Goal: Task Accomplishment & Management: Complete application form

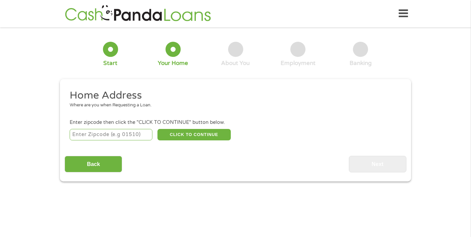
click at [125, 135] on input "number" at bounding box center [111, 134] width 83 height 11
type input "89169"
select select "[US_STATE]"
click at [192, 135] on button "CLICK TO CONTINUE" at bounding box center [193, 134] width 73 height 11
type input "89169"
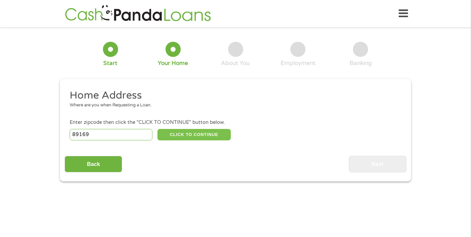
type input "[GEOGRAPHIC_DATA]"
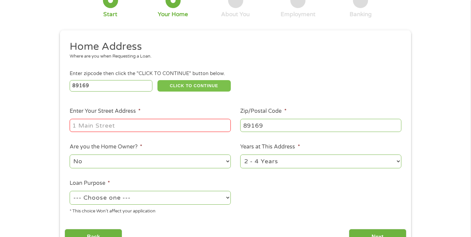
scroll to position [67, 0]
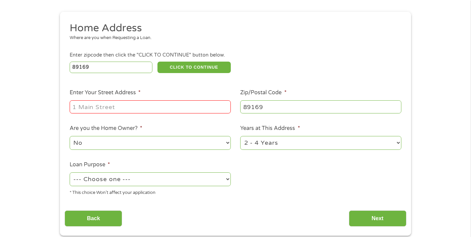
click at [159, 107] on input "Enter Your Street Address *" at bounding box center [150, 106] width 161 height 13
type input "[STREET_ADDRESS][PERSON_NAME]"
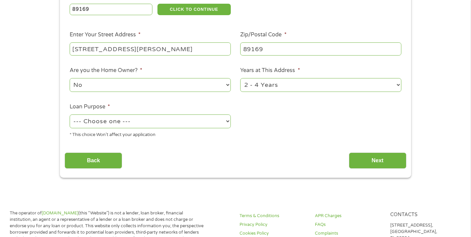
scroll to position [135, 0]
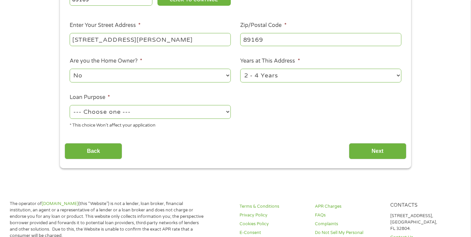
click at [134, 78] on select "No Yes" at bounding box center [150, 76] width 161 height 14
click at [70, 69] on select "No Yes" at bounding box center [150, 76] width 161 height 14
click at [113, 115] on select "--- Choose one --- Pay Bills Debt Consolidation Home Improvement Major Purchase…" at bounding box center [150, 112] width 161 height 14
click at [70, 105] on select "--- Choose one --- Pay Bills Debt Consolidation Home Improvement Major Purchase…" at bounding box center [150, 112] width 161 height 14
click at [379, 154] on input "Next" at bounding box center [378, 151] width 58 height 16
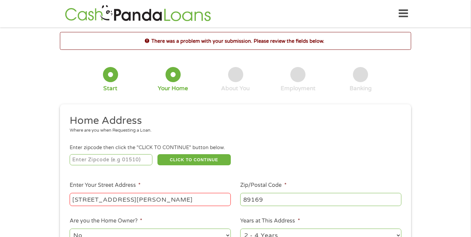
scroll to position [67, 0]
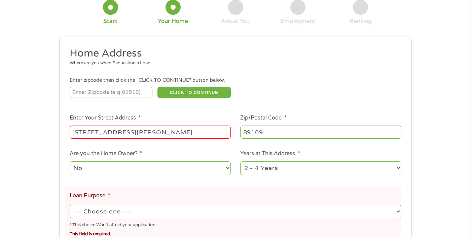
click at [196, 134] on input "[STREET_ADDRESS][PERSON_NAME]" at bounding box center [150, 131] width 161 height 13
type input "89169"
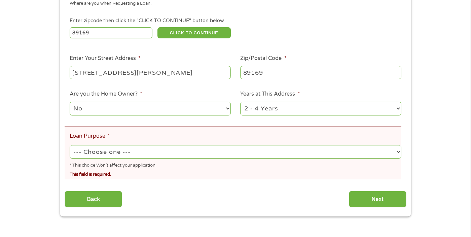
scroll to position [135, 0]
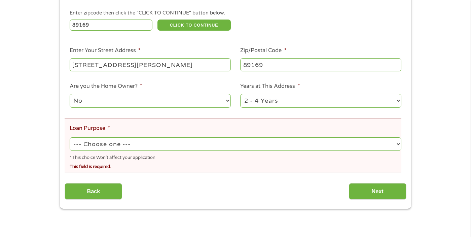
click at [156, 146] on select "--- Choose one --- Pay Bills Debt Consolidation Home Improvement Major Purchase…" at bounding box center [236, 144] width 332 height 14
select select "paybills"
click at [70, 138] on select "--- Choose one --- Pay Bills Debt Consolidation Home Improvement Major Purchase…" at bounding box center [236, 144] width 332 height 14
click at [357, 189] on input "Next" at bounding box center [378, 191] width 58 height 16
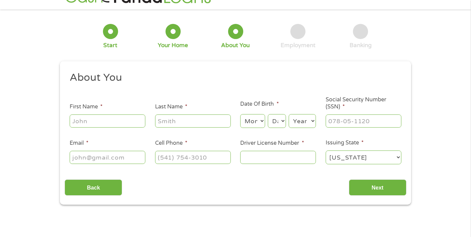
scroll to position [34, 0]
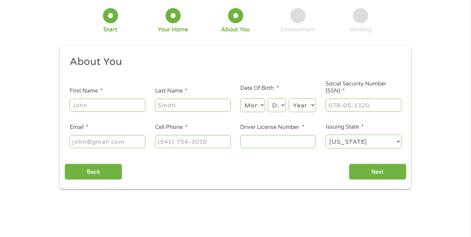
click at [119, 94] on li "First Name *" at bounding box center [107, 100] width 85 height 26
click at [113, 100] on input "First Name *" at bounding box center [108, 105] width 76 height 13
type input "[PERSON_NAME]"
type input "Elly"
type input "[EMAIL_ADDRESS][DOMAIN_NAME]"
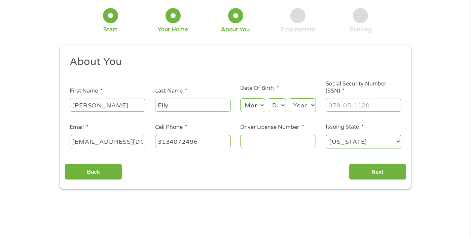
type input "[PHONE_NUMBER]"
click at [211, 105] on input "Elly" at bounding box center [193, 105] width 76 height 13
type input "[PERSON_NAME]"
click at [252, 106] on select "Month 1 2 3 4 5 6 7 8 9 10 11 12" at bounding box center [252, 105] width 25 height 14
select select "10"
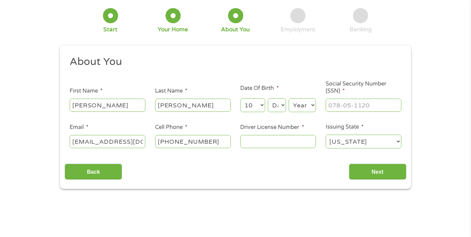
click at [240, 99] on select "Month 1 2 3 4 5 6 7 8 9 10 11 12" at bounding box center [252, 105] width 25 height 14
click at [273, 101] on select "Day 1 2 3 4 5 6 7 8 9 10 11 12 13 14 15 16 17 18 19 20 21 22 23 24 25 26 27 28 …" at bounding box center [277, 105] width 18 height 14
select select "13"
click at [268, 99] on select "Day 1 2 3 4 5 6 7 8 9 10 11 12 13 14 15 16 17 18 19 20 21 22 23 24 25 26 27 28 …" at bounding box center [277, 105] width 18 height 14
click at [301, 100] on select "Year [DATE] 2006 2005 2004 2003 2002 2001 2000 1999 1998 1997 1996 1995 1994 19…" at bounding box center [302, 105] width 27 height 14
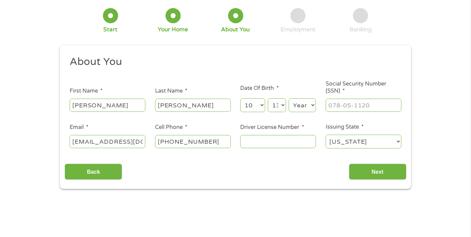
select select "1969"
click at [289, 99] on select "Year [DATE] 2006 2005 2004 2003 2002 2001 2000 1999 1998 1997 1996 1995 1994 19…" at bounding box center [302, 105] width 27 height 14
click at [338, 102] on input "___-__-____" at bounding box center [364, 105] width 76 height 13
type input "374-80-7013"
click at [268, 140] on input "Driver License Number *" at bounding box center [278, 141] width 76 height 13
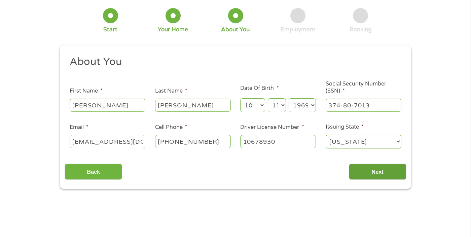
type input "10678930"
click at [383, 175] on input "Next" at bounding box center [378, 172] width 58 height 16
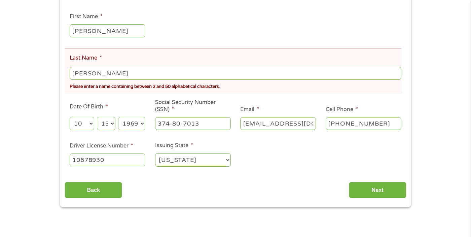
scroll to position [135, 0]
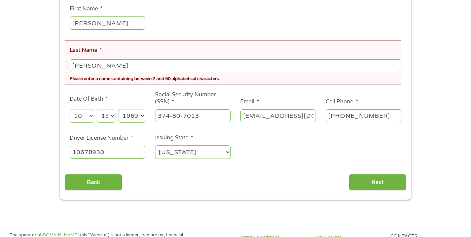
click at [125, 70] on input "[PERSON_NAME]" at bounding box center [236, 65] width 332 height 13
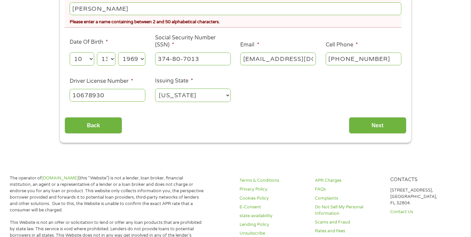
scroll to position [202, 0]
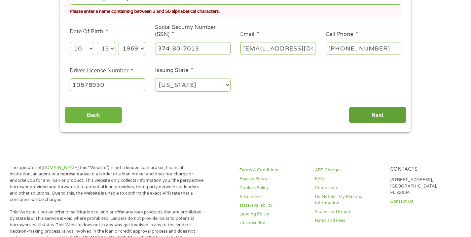
click at [375, 120] on input "Next" at bounding box center [378, 115] width 58 height 16
click at [374, 117] on input "Next" at bounding box center [378, 115] width 58 height 16
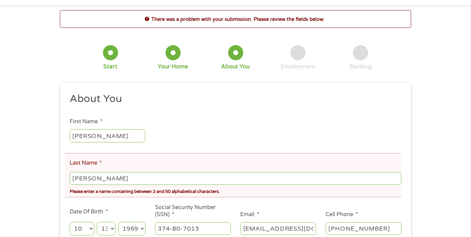
scroll to position [67, 0]
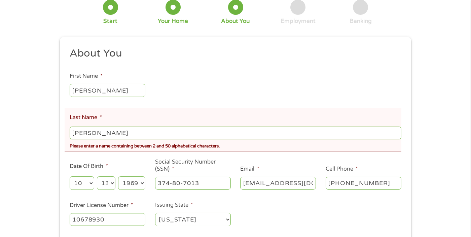
click at [84, 133] on input "[PERSON_NAME]" at bounding box center [236, 133] width 332 height 13
type input "E"
type input "e"
type input "[PERSON_NAME]"
click at [181, 82] on ul "About You This field is hidden when viewing the form Title * --- Choose one ---…" at bounding box center [235, 140] width 341 height 186
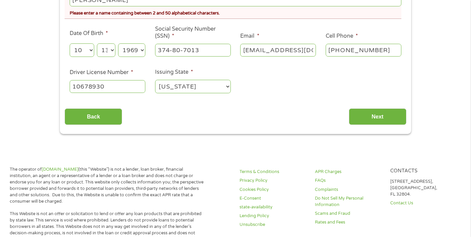
scroll to position [202, 0]
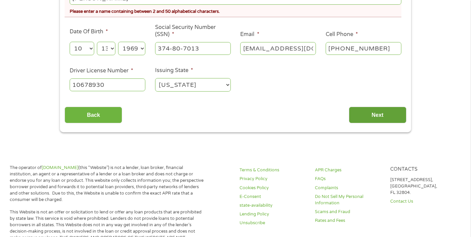
click at [382, 115] on input "Next" at bounding box center [378, 115] width 58 height 16
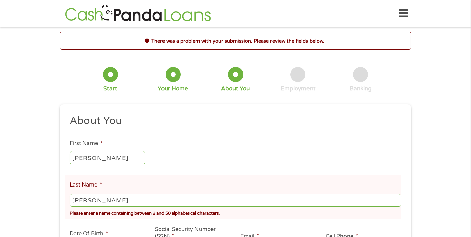
scroll to position [67, 0]
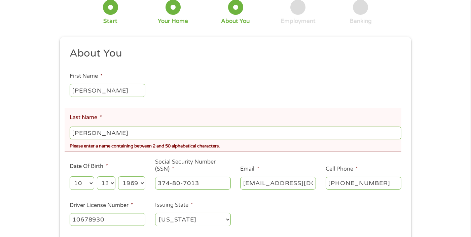
click at [85, 134] on input "[PERSON_NAME]" at bounding box center [236, 133] width 332 height 13
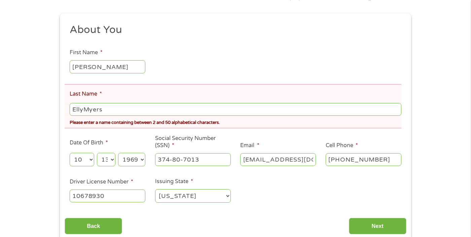
scroll to position [168, 0]
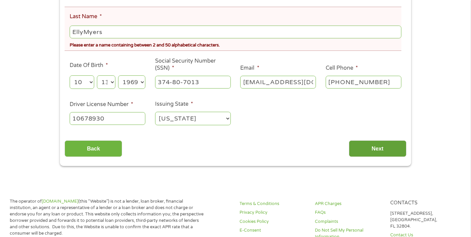
type input "EllyMyers"
click at [382, 146] on input "Next" at bounding box center [378, 148] width 58 height 16
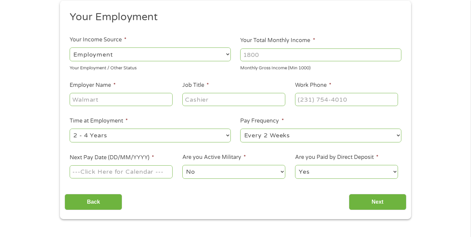
scroll to position [67, 0]
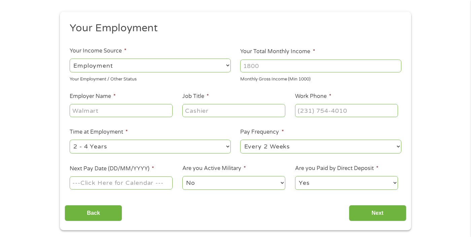
click at [147, 63] on select "--- Choose one --- Employment [DEMOGRAPHIC_DATA] Benefits" at bounding box center [150, 66] width 161 height 14
click at [70, 59] on select "--- Choose one --- Employment [DEMOGRAPHIC_DATA] Benefits" at bounding box center [150, 66] width 161 height 14
click at [290, 66] on input "Your Total Monthly Income *" at bounding box center [320, 66] width 161 height 13
click at [396, 68] on input "1000" at bounding box center [320, 66] width 161 height 13
drag, startPoint x: 273, startPoint y: 65, endPoint x: 233, endPoint y: 69, distance: 40.2
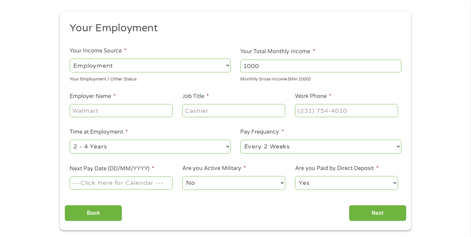
click at [233, 69] on ul "Your Employment Your Income Source * --- Choose one --- Employment [DEMOGRAPHIC…" at bounding box center [235, 109] width 341 height 174
type input "4500"
click at [112, 108] on input "Employer Name *" at bounding box center [121, 110] width 103 height 13
type input "s"
drag, startPoint x: 265, startPoint y: 67, endPoint x: 221, endPoint y: 66, distance: 43.7
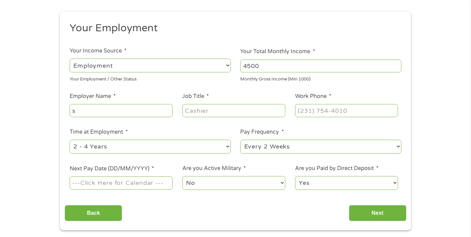
click at [221, 66] on ul "Your Employment Your Income Source * --- Choose one --- Employment [DEMOGRAPHIC…" at bounding box center [235, 109] width 341 height 174
type input "2500"
click at [96, 112] on input "s" at bounding box center [121, 110] width 103 height 13
type input "ssdi"
click at [221, 114] on input "Job Title *" at bounding box center [233, 110] width 103 height 13
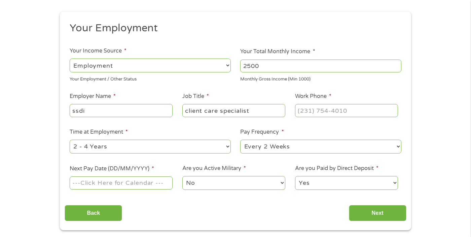
type input "client care specialist"
click at [318, 109] on input "(___) ___-____" at bounding box center [346, 110] width 103 height 13
click at [306, 105] on input "(___) 855-____" at bounding box center [346, 110] width 103 height 13
drag, startPoint x: 358, startPoint y: 109, endPoint x: 299, endPoint y: 112, distance: 58.9
click at [299, 112] on input "(__8) 554-4685" at bounding box center [346, 110] width 103 height 13
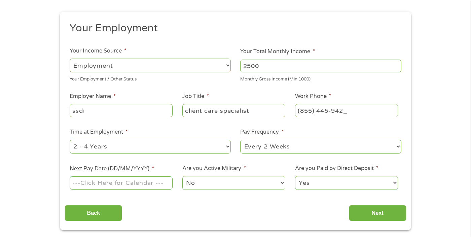
type input "[PHONE_NUMBER]"
click at [132, 147] on select "--- Choose one --- 1 Year or less 1 - 2 Years 2 - 4 Years Over 4 Years" at bounding box center [150, 147] width 161 height 14
click at [70, 140] on select "--- Choose one --- 1 Year or less 1 - 2 Years 2 - 4 Years Over 4 Years" at bounding box center [150, 147] width 161 height 14
click at [195, 150] on select "--- Choose one --- 1 Year or less 1 - 2 Years 2 - 4 Years Over 4 Years" at bounding box center [150, 147] width 161 height 14
select select "36months"
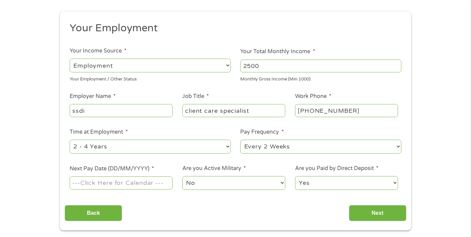
click at [70, 140] on select "--- Choose one --- 1 Year or less 1 - 2 Years 2 - 4 Years Over 4 Years" at bounding box center [150, 147] width 161 height 14
click at [267, 144] on select "--- Choose one --- Every 2 Weeks Every Week Monthly Semi-Monthly" at bounding box center [320, 147] width 161 height 14
select select "weekly"
click at [240, 140] on select "--- Choose one --- Every 2 Weeks Every Week Monthly Semi-Monthly" at bounding box center [320, 147] width 161 height 14
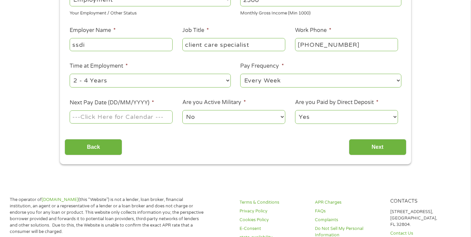
scroll to position [135, 0]
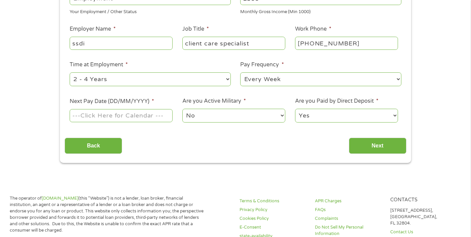
click at [152, 117] on input "Next Pay Date (DD/MM/YYYY) *" at bounding box center [121, 115] width 103 height 13
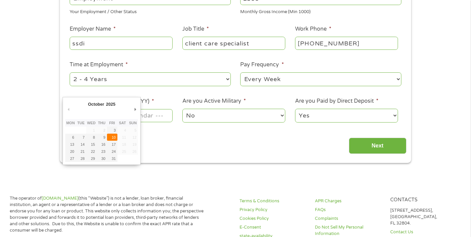
type input "[DATE]"
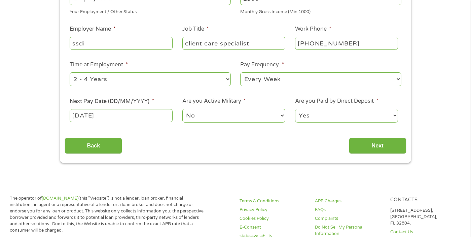
click at [234, 113] on select "No Yes" at bounding box center [233, 116] width 103 height 14
click at [182, 109] on select "No Yes" at bounding box center [233, 116] width 103 height 14
click at [367, 147] on input "Next" at bounding box center [378, 146] width 58 height 16
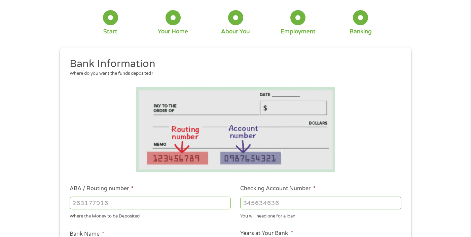
scroll to position [101, 0]
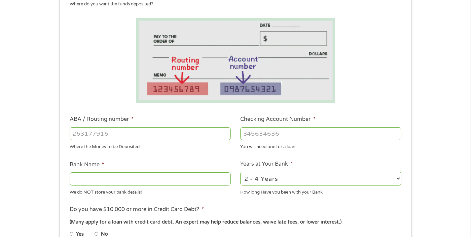
click at [135, 128] on input "ABA / Routing number *" at bounding box center [150, 133] width 161 height 13
click at [123, 133] on input "ABA / Routing number *" at bounding box center [150, 133] width 161 height 13
click at [134, 137] on input "ABA / Routing number *" at bounding box center [150, 133] width 161 height 13
paste input "3"
click at [112, 133] on input "ABA / Routing number *" at bounding box center [150, 133] width 161 height 13
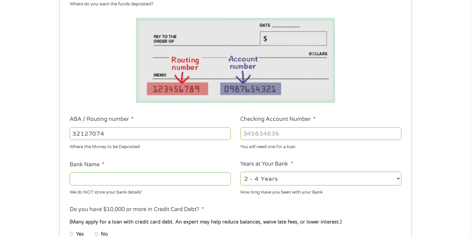
type input "321270742"
type input "[PERSON_NAME] FARGO BANK NA [US_STATE]"
type input "321270742"
click at [261, 134] on input "Checking Account Number *" at bounding box center [320, 133] width 161 height 13
click at [244, 136] on input "Checking Account Number *" at bounding box center [320, 133] width 161 height 13
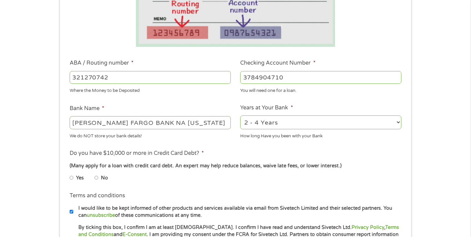
scroll to position [168, 0]
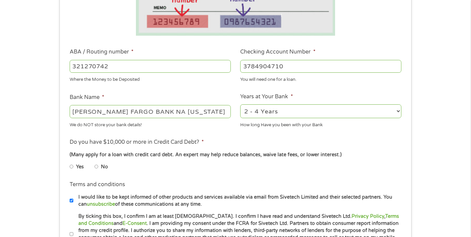
type input "3784904710"
click at [284, 113] on select "2 - 4 Years 6 - 12 Months 1 - 2 Years Over 4 Years" at bounding box center [320, 111] width 161 height 14
select select "60months"
click at [240, 105] on select "2 - 4 Years 6 - 12 Months 1 - 2 Years Over 4 Years" at bounding box center [320, 111] width 161 height 14
click at [98, 167] on input "No" at bounding box center [97, 166] width 4 height 11
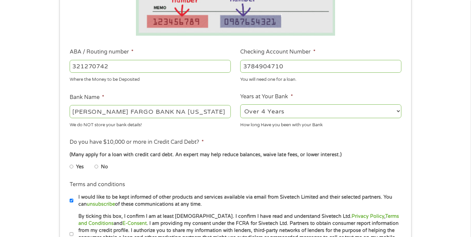
radio input "true"
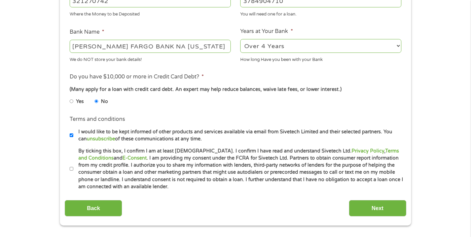
scroll to position [269, 0]
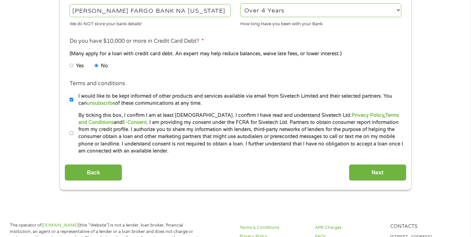
click at [75, 133] on label "By ticking this box, I confirm I am at least [DEMOGRAPHIC_DATA]. I confirm I ha…" at bounding box center [238, 133] width 330 height 43
click at [74, 133] on input "By ticking this box, I confirm I am at least [DEMOGRAPHIC_DATA]. I confirm I ha…" at bounding box center [72, 133] width 4 height 11
checkbox input "true"
click at [356, 172] on input "Next" at bounding box center [378, 172] width 58 height 16
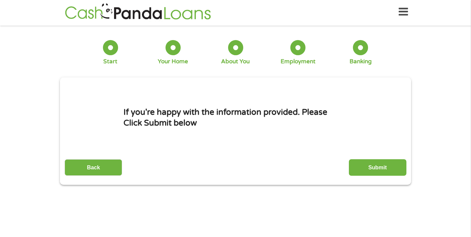
scroll to position [0, 0]
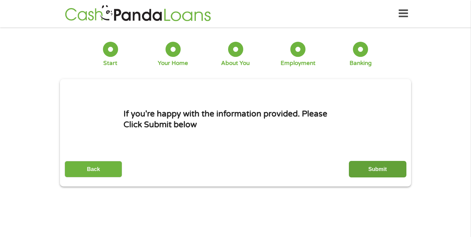
click at [352, 169] on input "Submit" at bounding box center [378, 169] width 58 height 16
